Goal: Information Seeking & Learning: Learn about a topic

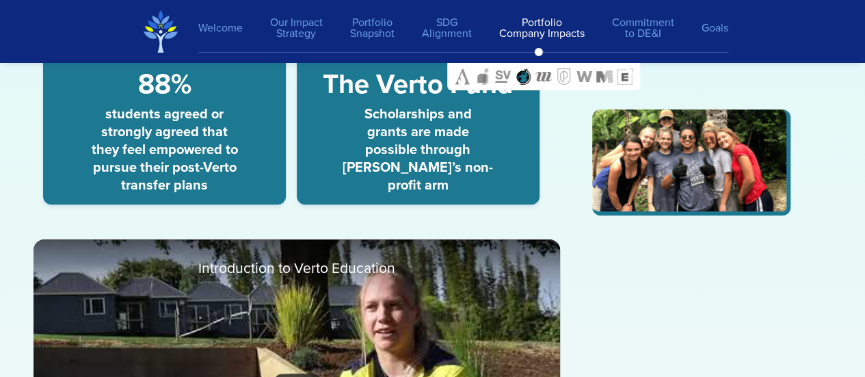
scroll to position [10296, 0]
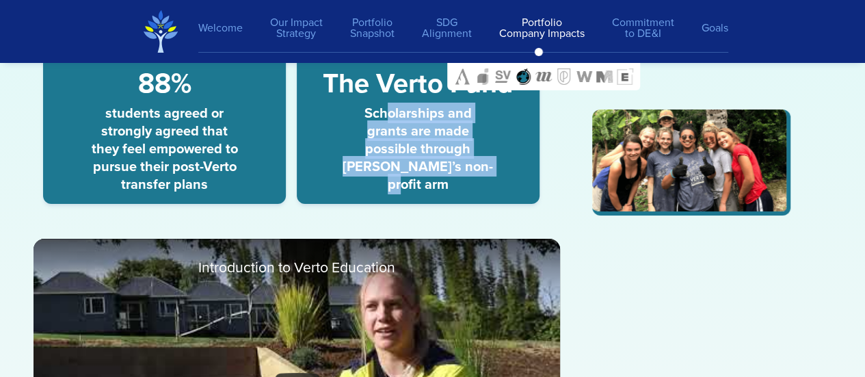
drag, startPoint x: 364, startPoint y: 113, endPoint x: 456, endPoint y: 172, distance: 109.4
click at [456, 172] on span "Scholarships and grants are made possible through [PERSON_NAME]’s non-profit arm" at bounding box center [418, 148] width 150 height 89
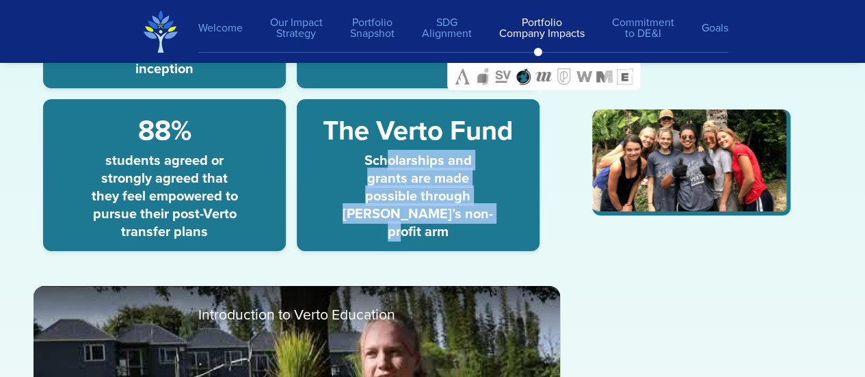
scroll to position [10228, 0]
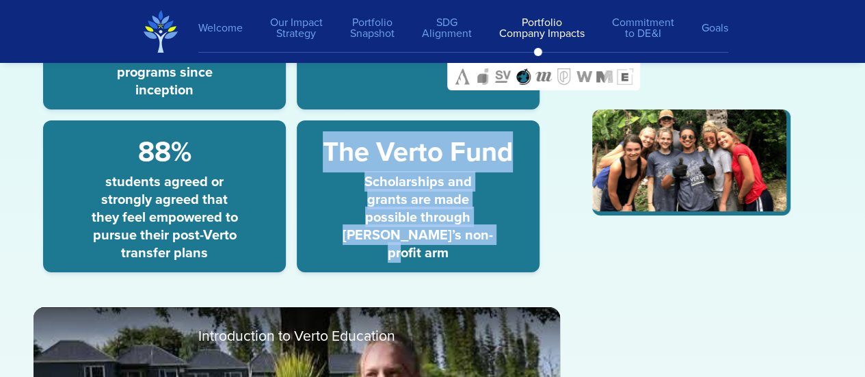
drag, startPoint x: 323, startPoint y: 147, endPoint x: 449, endPoint y: 239, distance: 155.1
click at [449, 239] on div "The Verto Fund Scholarships and grants are made possible through [PERSON_NAME]’…" at bounding box center [418, 196] width 243 height 152
click at [453, 227] on span "Scholarships and grants are made possible through [PERSON_NAME]’s non-profit arm" at bounding box center [418, 216] width 150 height 89
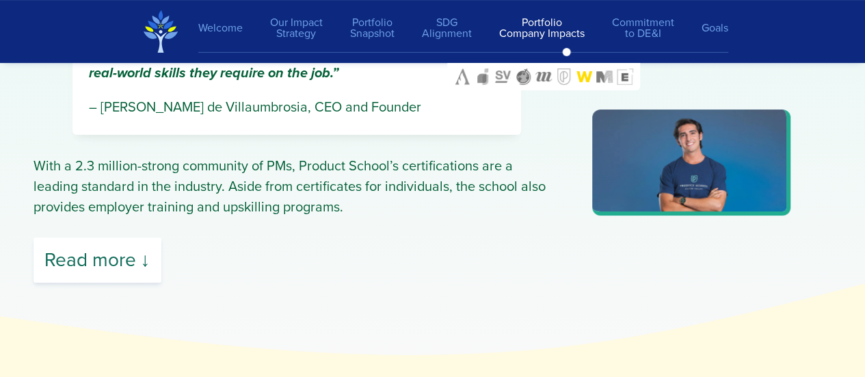
scroll to position [13031, 0]
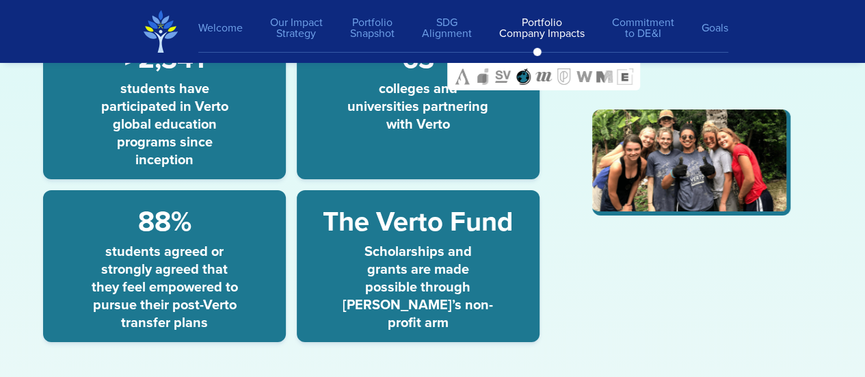
scroll to position [10159, 0]
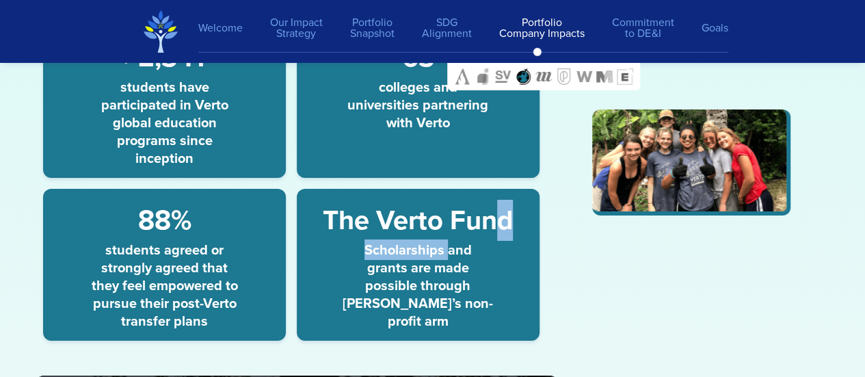
drag, startPoint x: 425, startPoint y: 242, endPoint x: 496, endPoint y: 220, distance: 74.4
click at [496, 220] on div "The Verto Fund Scholarships and grants are made possible through [PERSON_NAME]’…" at bounding box center [418, 265] width 243 height 152
click at [459, 213] on span "The Verto Fund" at bounding box center [418, 220] width 190 height 41
click at [459, 215] on span "The Verto Fund" at bounding box center [418, 220] width 190 height 41
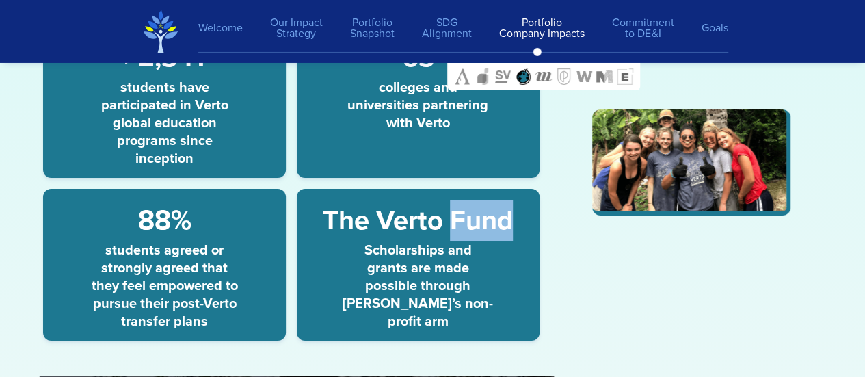
click at [459, 215] on span "The Verto Fund" at bounding box center [418, 220] width 190 height 41
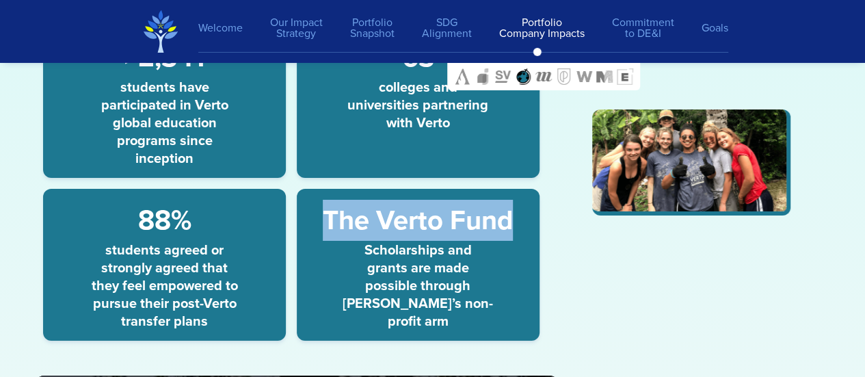
click at [459, 215] on span "The Verto Fund" at bounding box center [418, 220] width 190 height 41
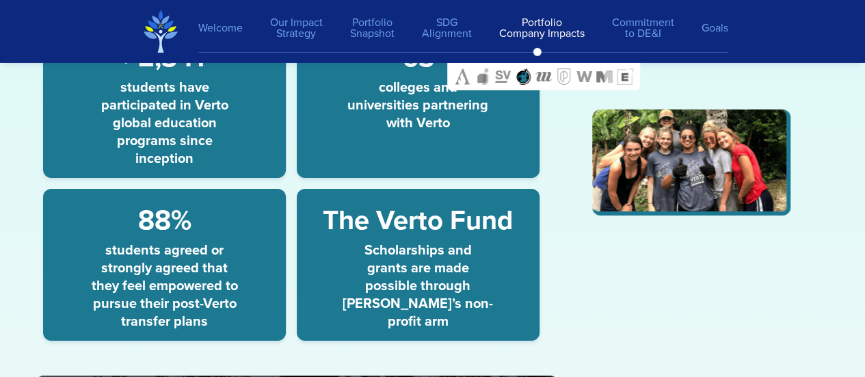
click at [457, 274] on span "Scholarships and grants are made possible through [PERSON_NAME]’s non-profit arm" at bounding box center [418, 285] width 150 height 89
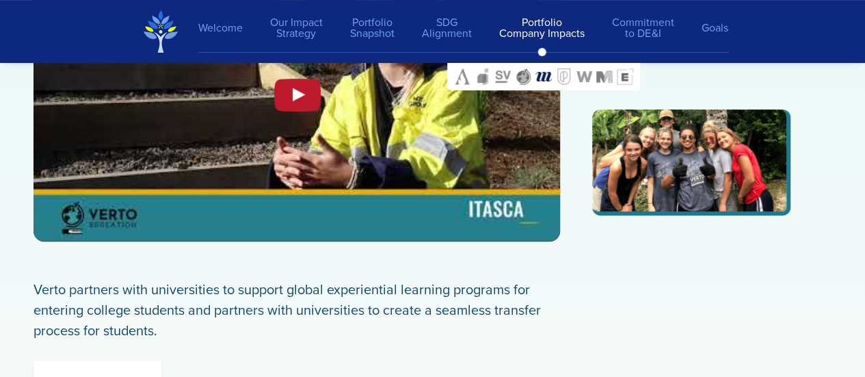
scroll to position [10638, 0]
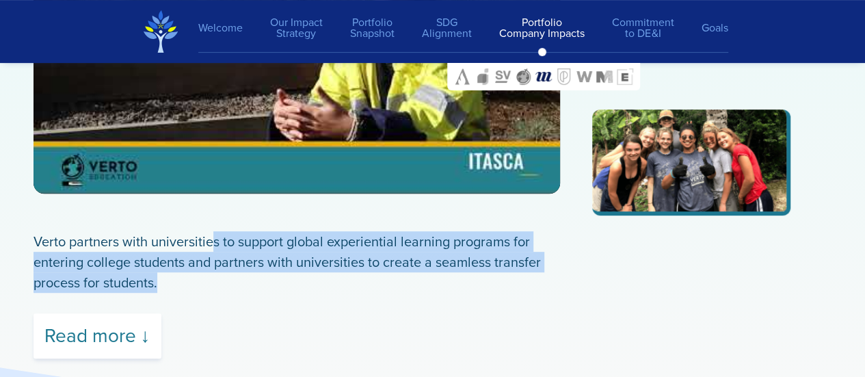
drag, startPoint x: 212, startPoint y: 243, endPoint x: 442, endPoint y: 274, distance: 231.8
click at [442, 274] on p "Verto partners with universities to support global experiential learning progra…" at bounding box center [297, 262] width 527 height 62
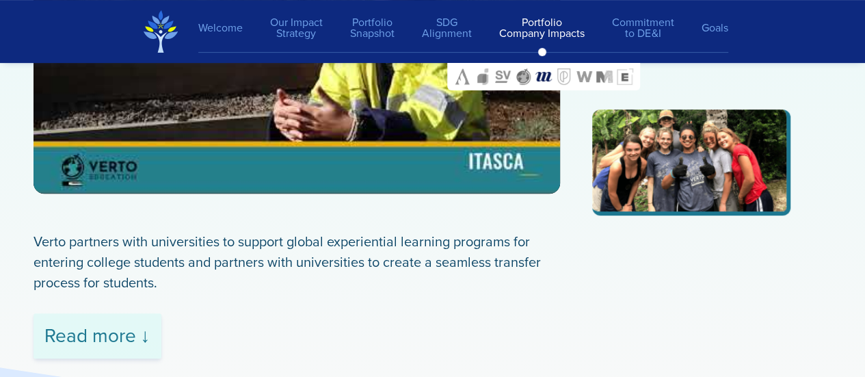
click at [133, 330] on div "Read more ↓" at bounding box center [98, 335] width 128 height 45
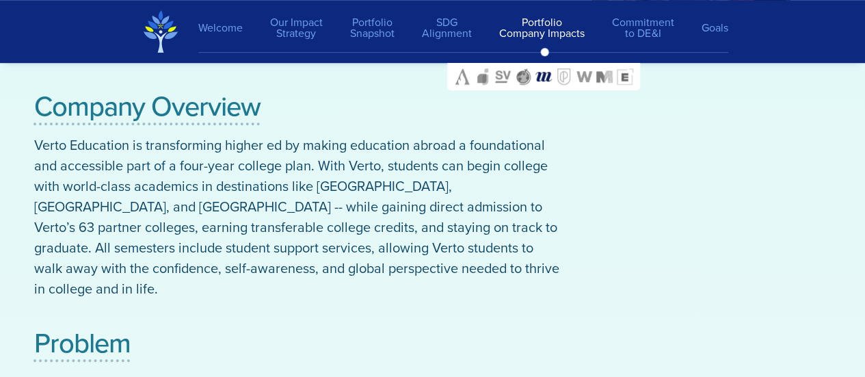
scroll to position [10901, 0]
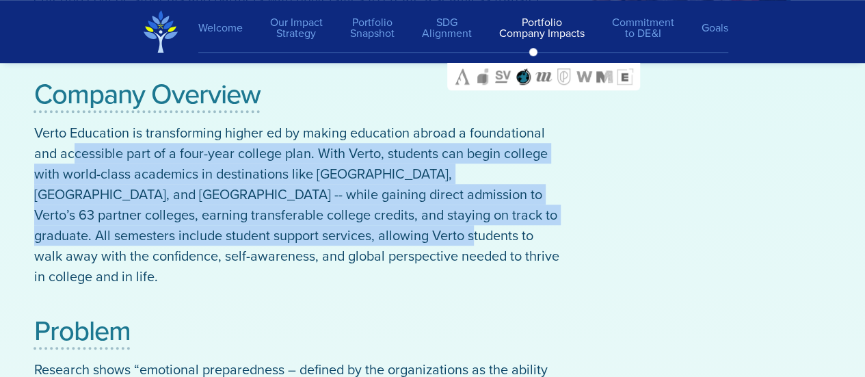
drag, startPoint x: 75, startPoint y: 154, endPoint x: 336, endPoint y: 241, distance: 275.3
click at [336, 241] on span "Verto Education is transforming higher ed by making education abroad a foundati…" at bounding box center [296, 204] width 525 height 164
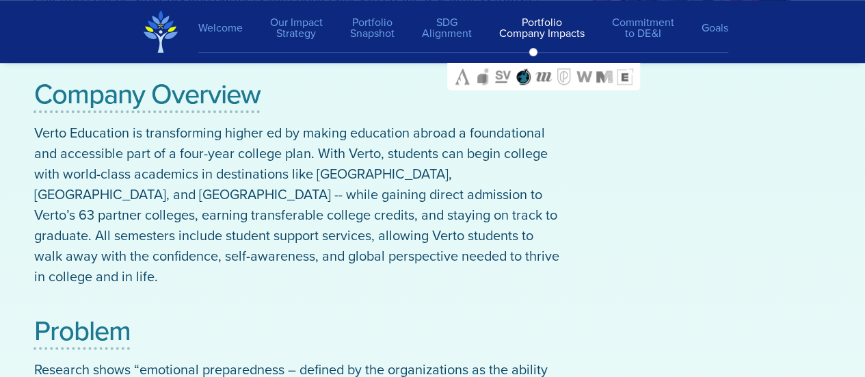
click at [395, 241] on span "Verto Education is transforming higher ed by making education abroad a foundati…" at bounding box center [296, 204] width 525 height 164
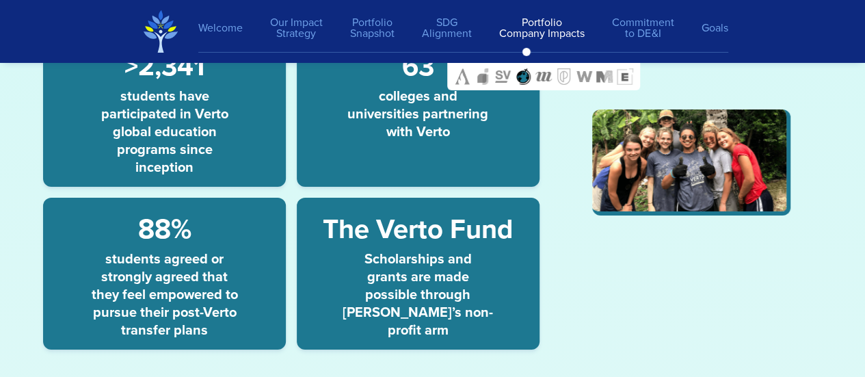
scroll to position [10149, 0]
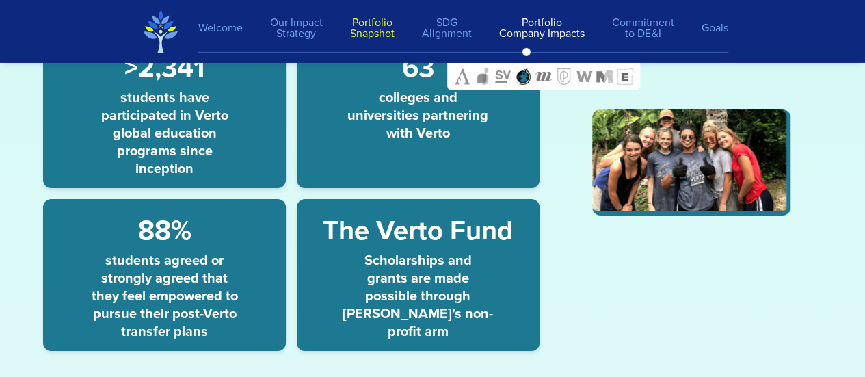
click at [360, 25] on link "Portfolio Snapshot" at bounding box center [372, 28] width 72 height 36
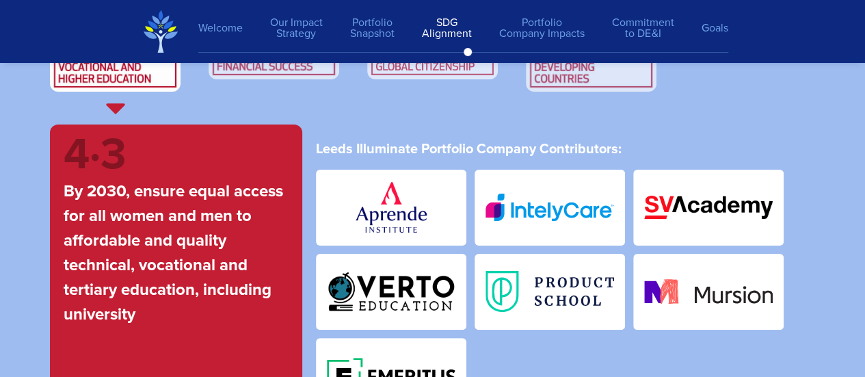
scroll to position [5210, 0]
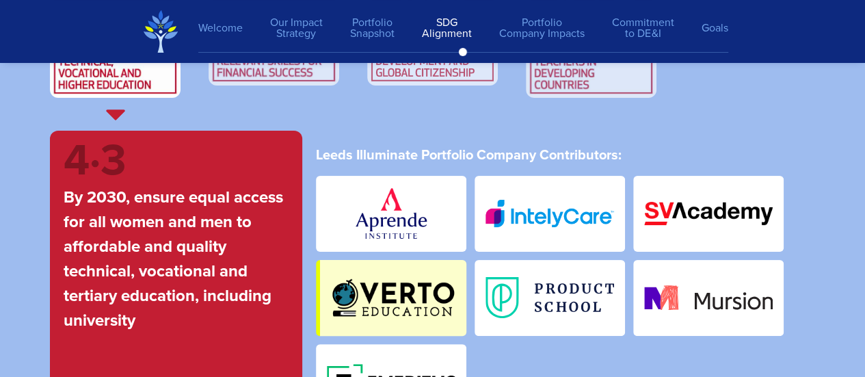
click at [414, 291] on img at bounding box center [391, 298] width 150 height 76
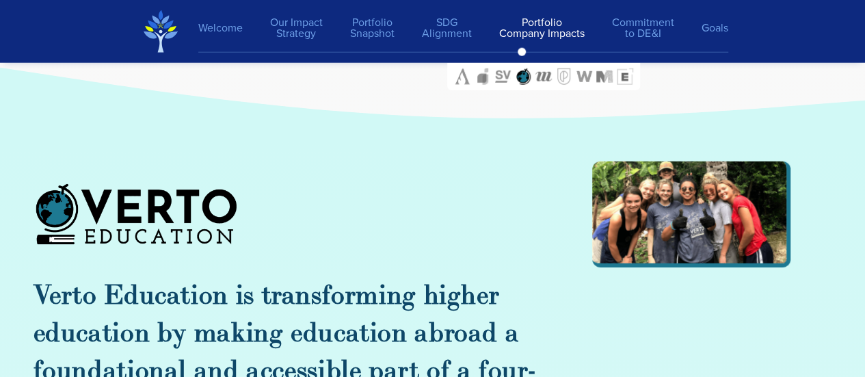
scroll to position [9651, 0]
